Goal: Check status: Check status

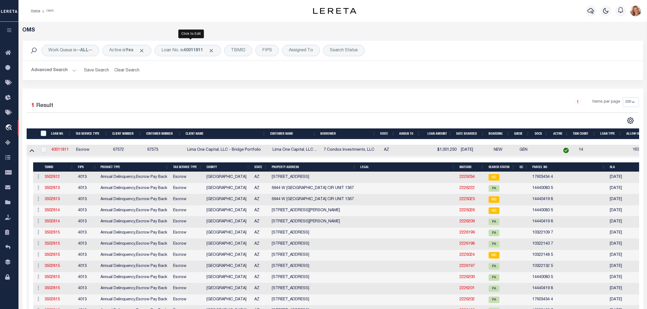
select select "200"
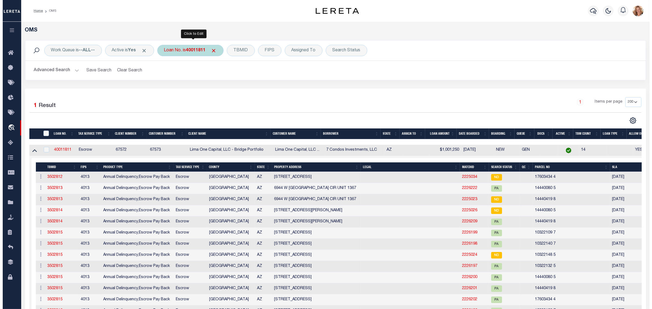
scroll to position [99, 0]
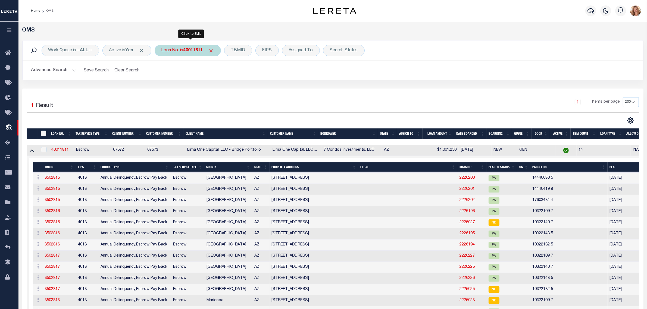
click at [201, 51] on b "40011811" at bounding box center [193, 50] width 20 height 4
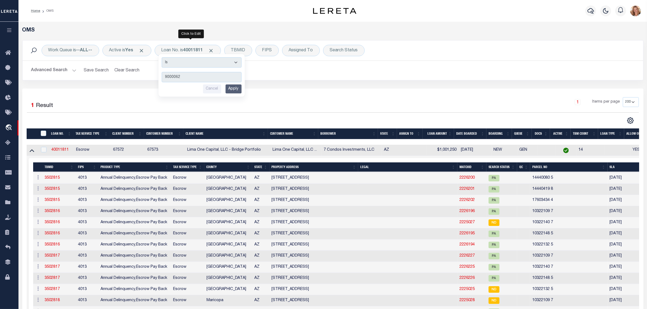
type input "90000623"
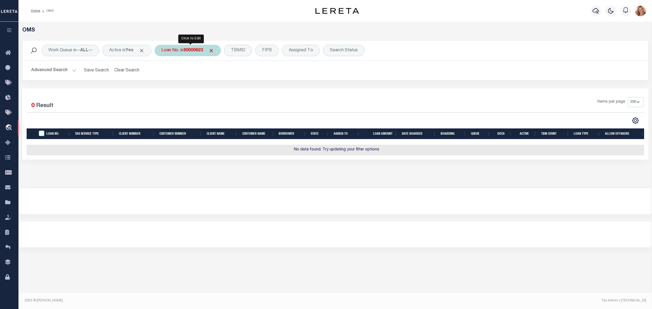
click at [176, 51] on div "Loan No. is 90000623" at bounding box center [188, 50] width 66 height 11
type input "16659"
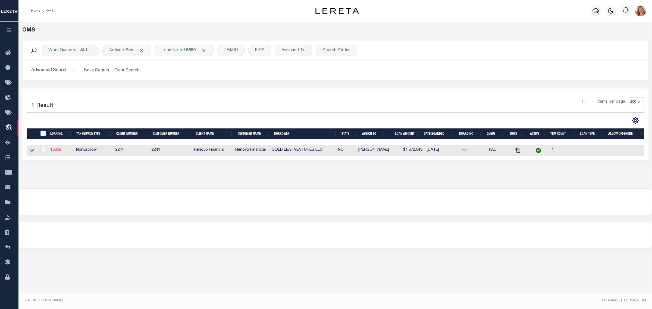
click at [56, 151] on link "16659" at bounding box center [55, 150] width 11 height 4
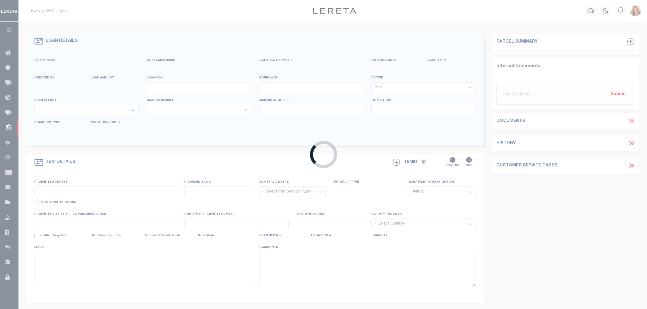
type input "16659"
type input "GOLD LEAF VENTURES LLC"
select select
type input "[STREET_ADDRESS]"
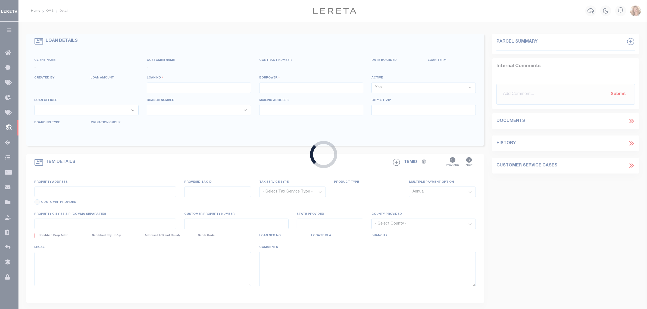
type input "Cary [GEOGRAPHIC_DATA] 27519"
select select "10"
select select "NonEscrow"
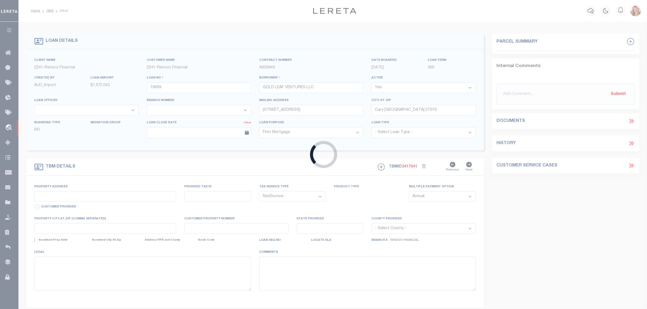
type input "[STREET_ADDRESS][PERSON_NAME]"
select select
type input "[GEOGRAPHIC_DATA]"
type input "a0kUS000008Sp6D"
type input "NC"
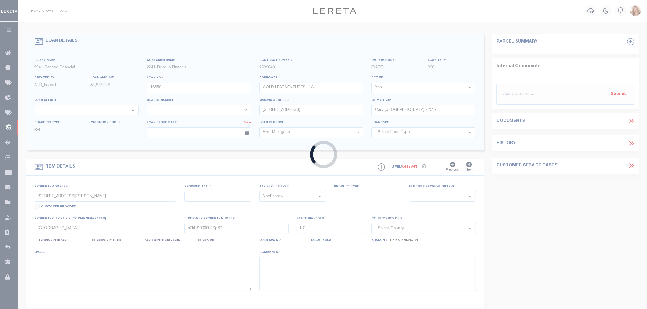
select select
type textarea "LEGAL REQUIRED"
select select "25066"
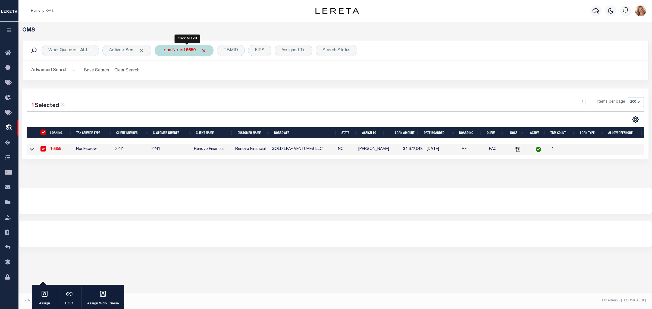
click at [176, 52] on div "Loan No. is 16659" at bounding box center [184, 50] width 59 height 11
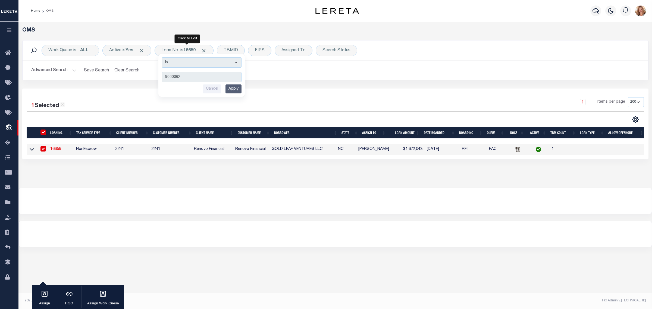
type input "90000629"
